Goal: Transaction & Acquisition: Purchase product/service

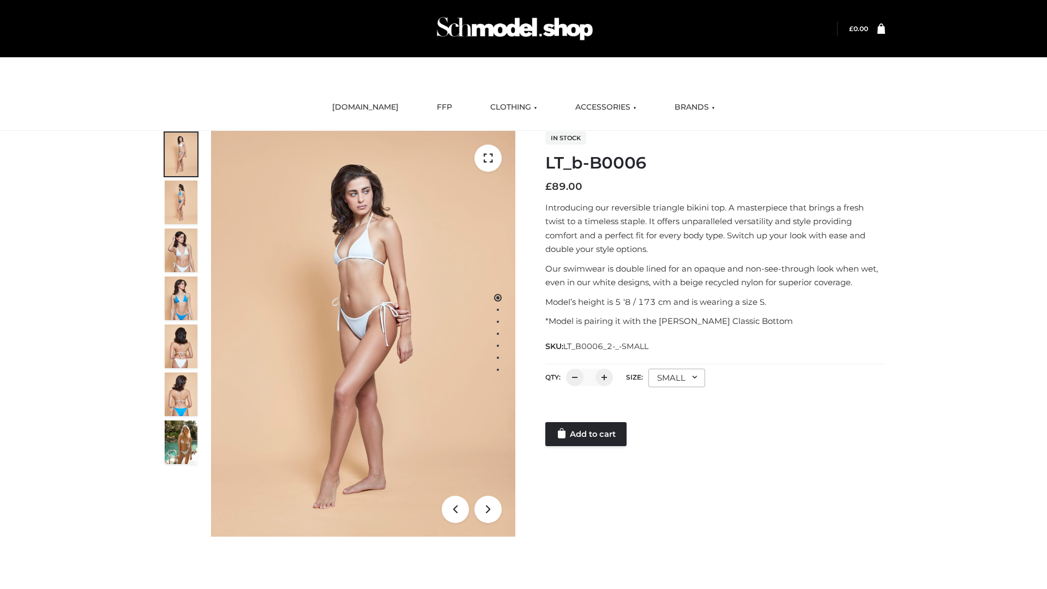
click at [587, 434] on link "Add to cart" at bounding box center [585, 434] width 81 height 24
